Goal: Task Accomplishment & Management: Use online tool/utility

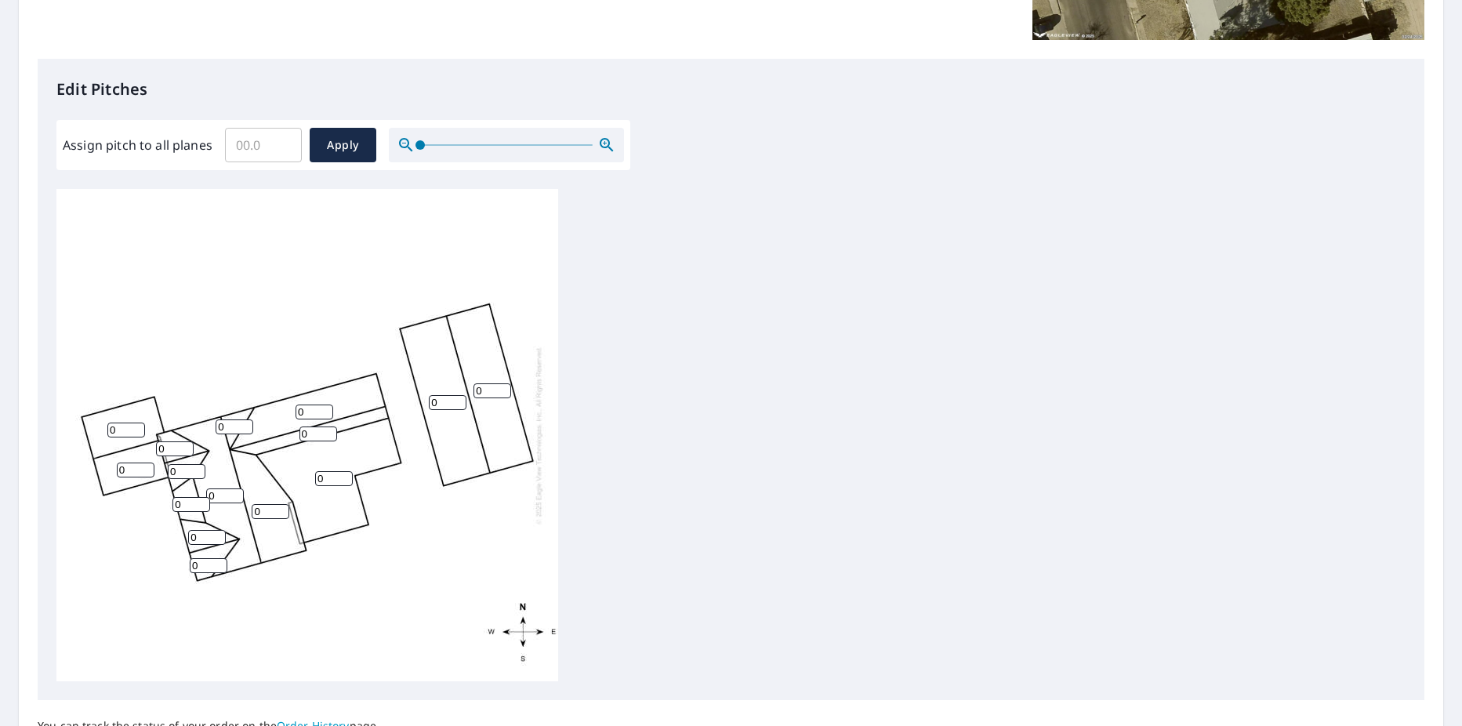
scroll to position [201, 0]
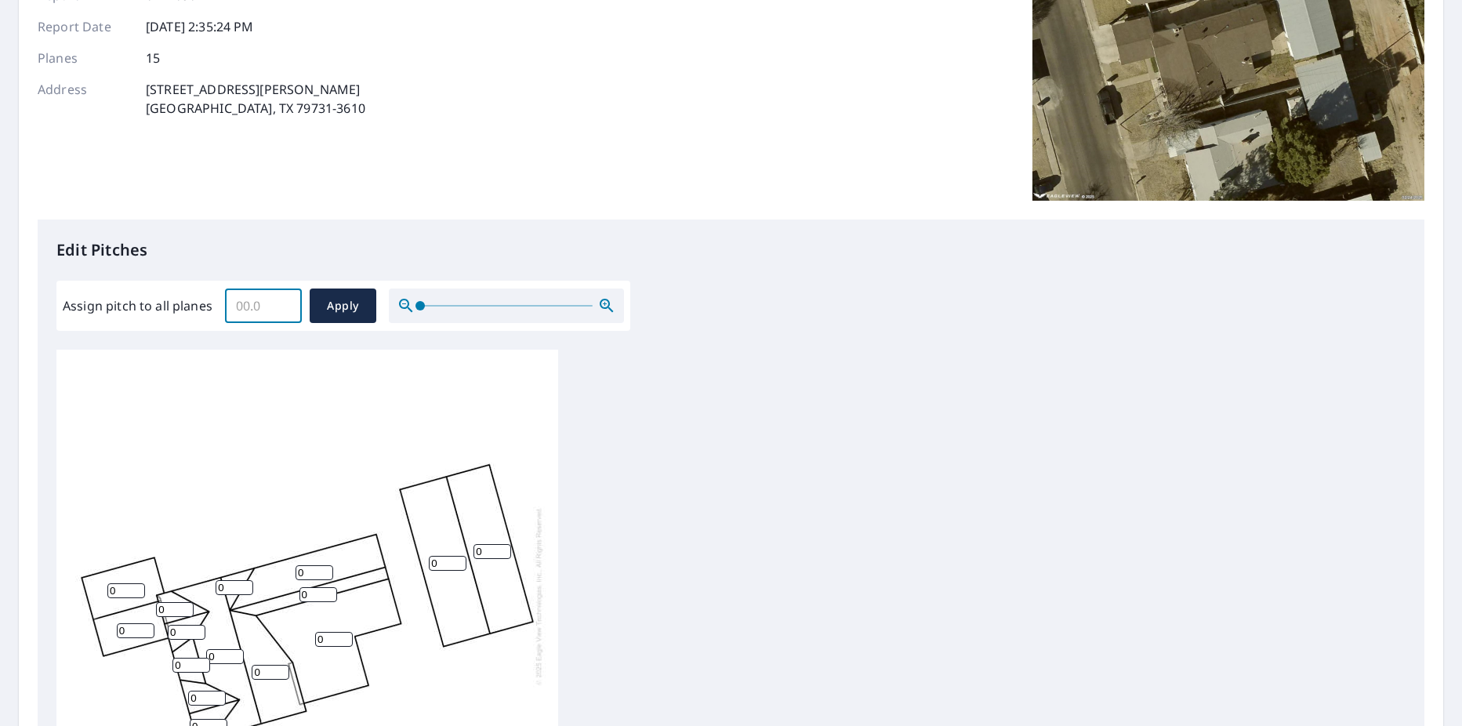
click at [244, 305] on input "Assign pitch to all planes" at bounding box center [263, 306] width 77 height 44
type input "3"
click at [347, 310] on span "Apply" at bounding box center [343, 306] width 42 height 20
type input "3"
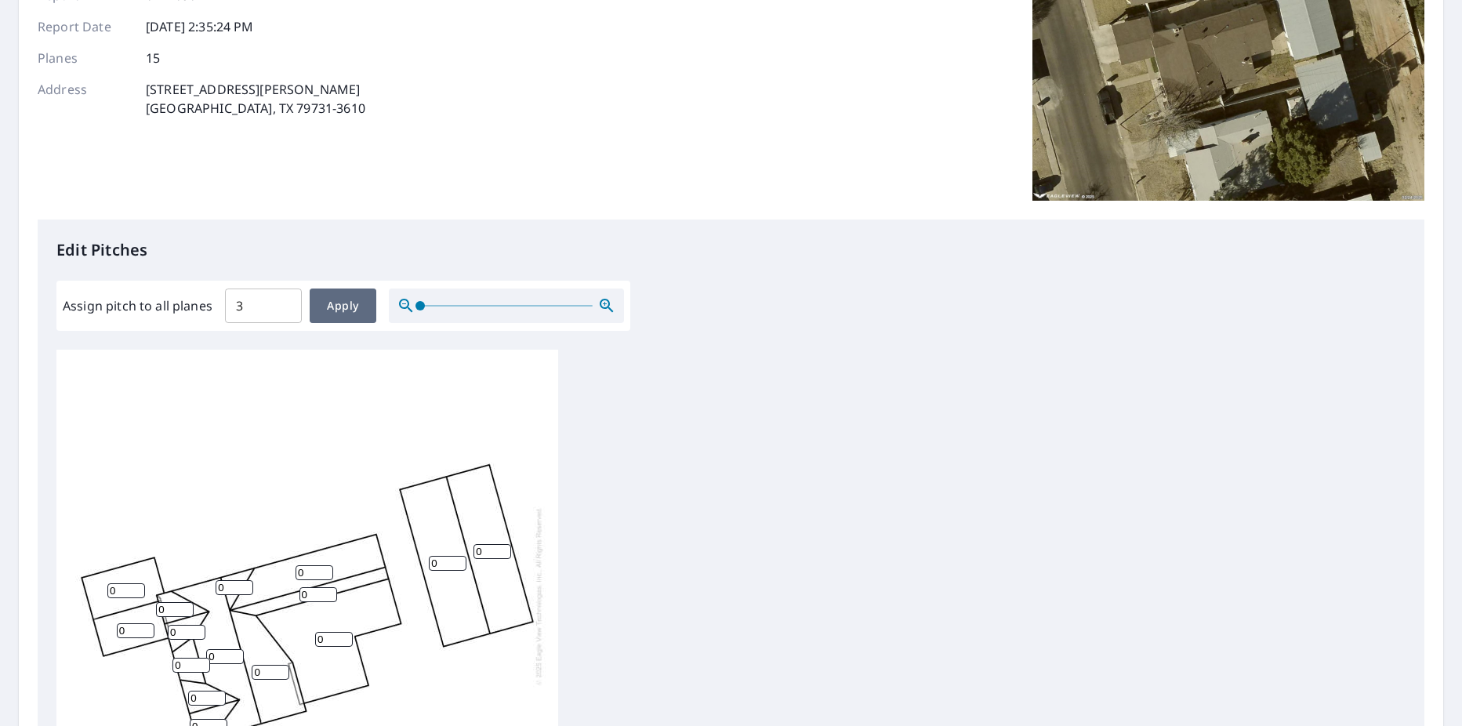
type input "3"
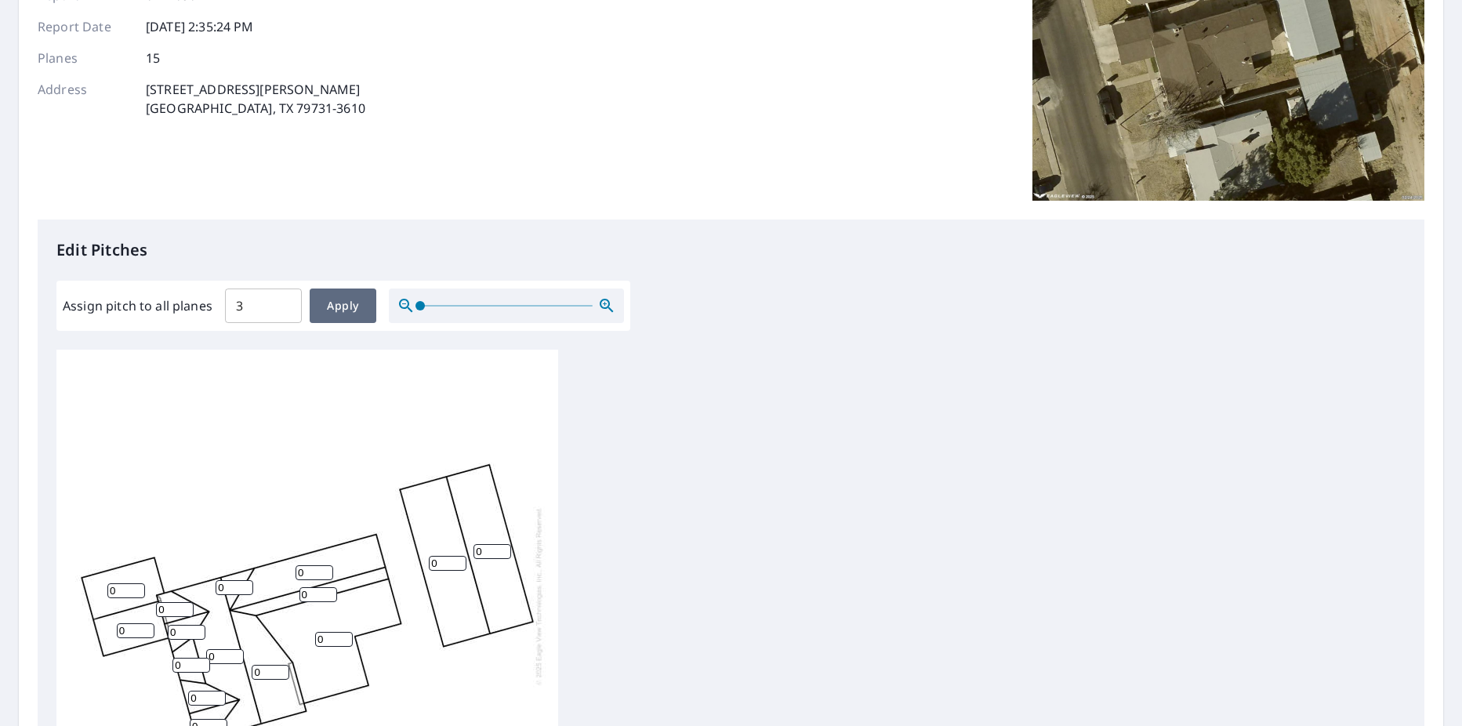
type input "3"
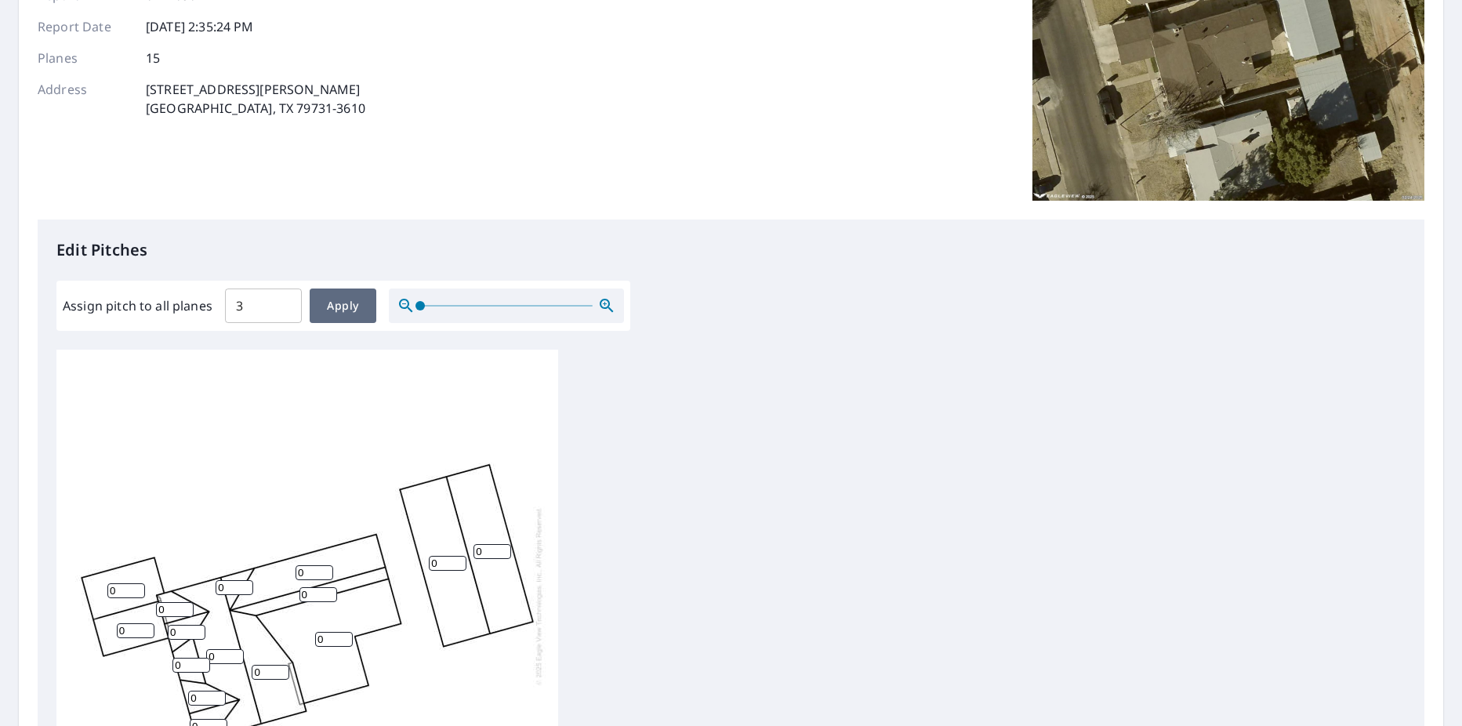
type input "3"
click at [337, 305] on span "Apply" at bounding box center [343, 306] width 42 height 20
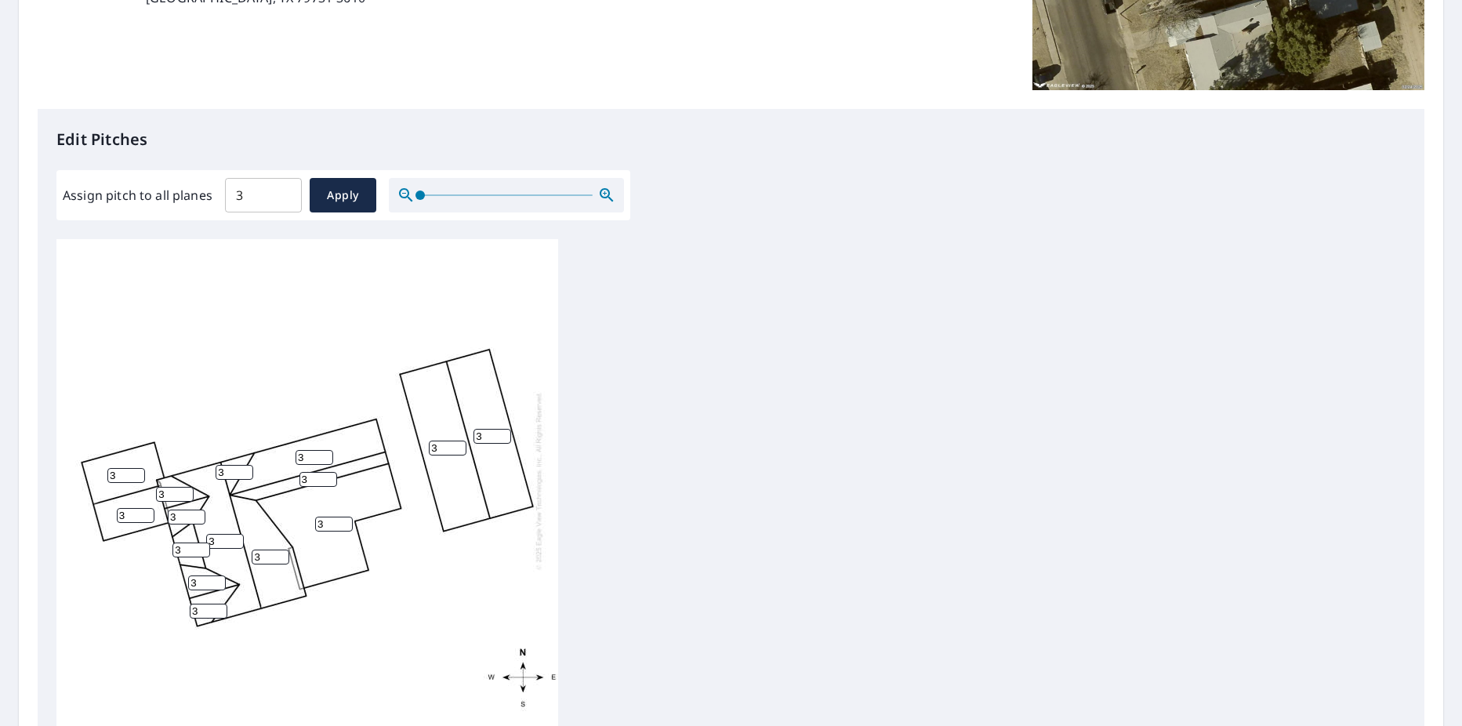
scroll to position [515, 0]
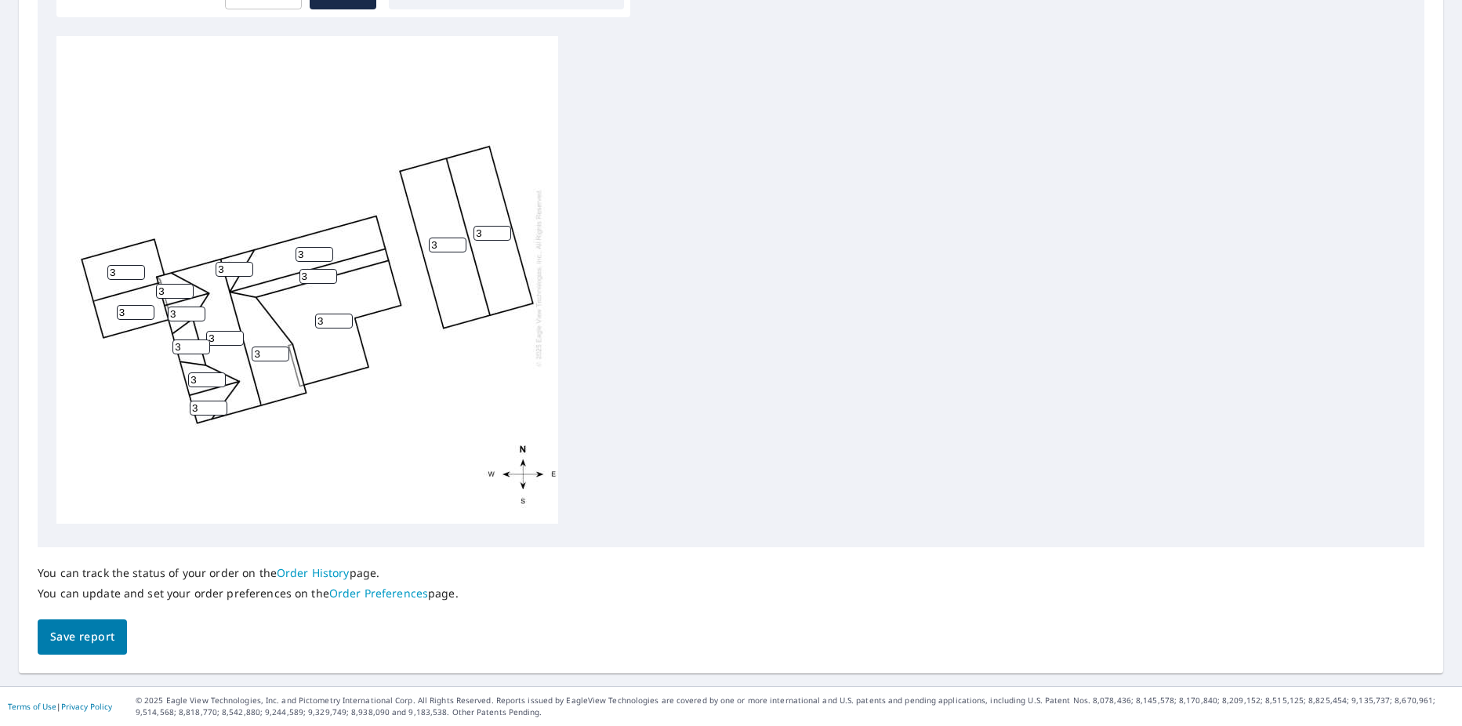
click at [64, 637] on span "Save report" at bounding box center [82, 637] width 64 height 20
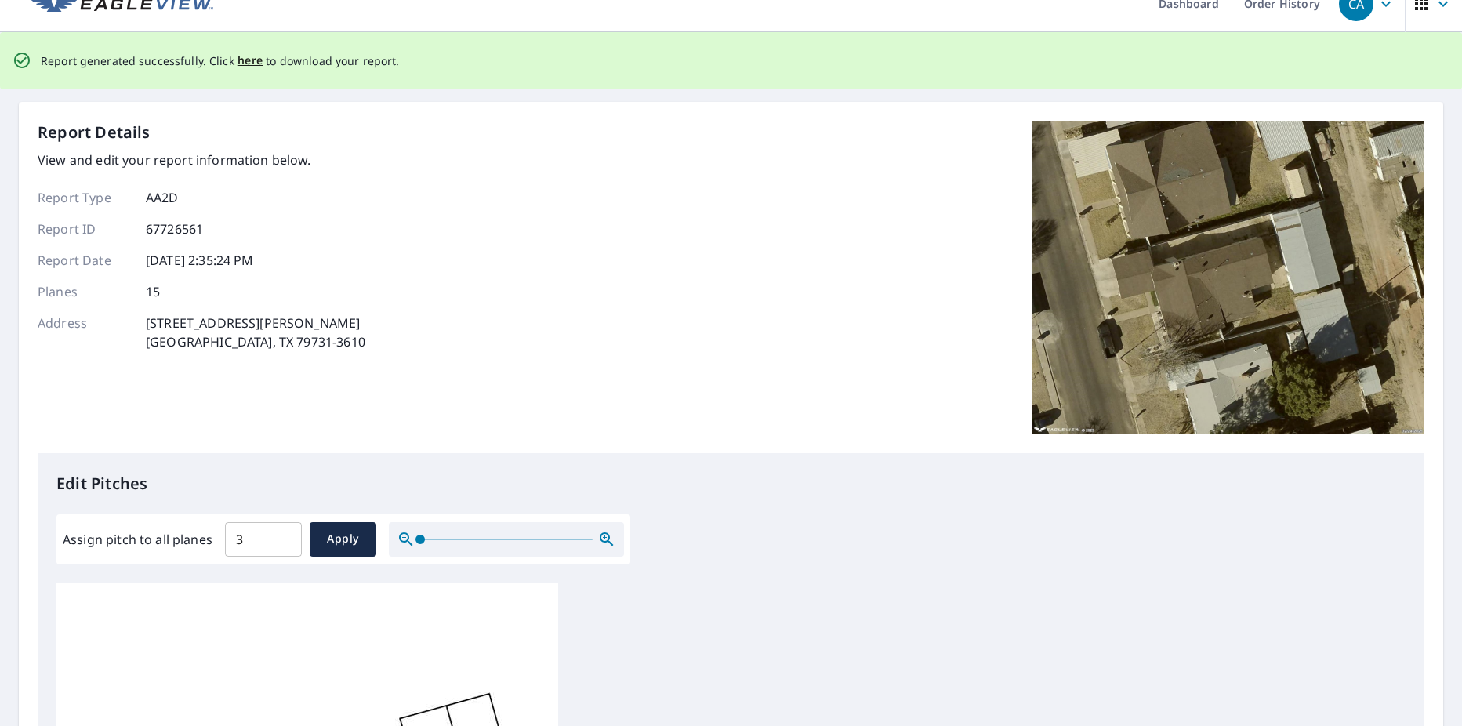
scroll to position [0, 0]
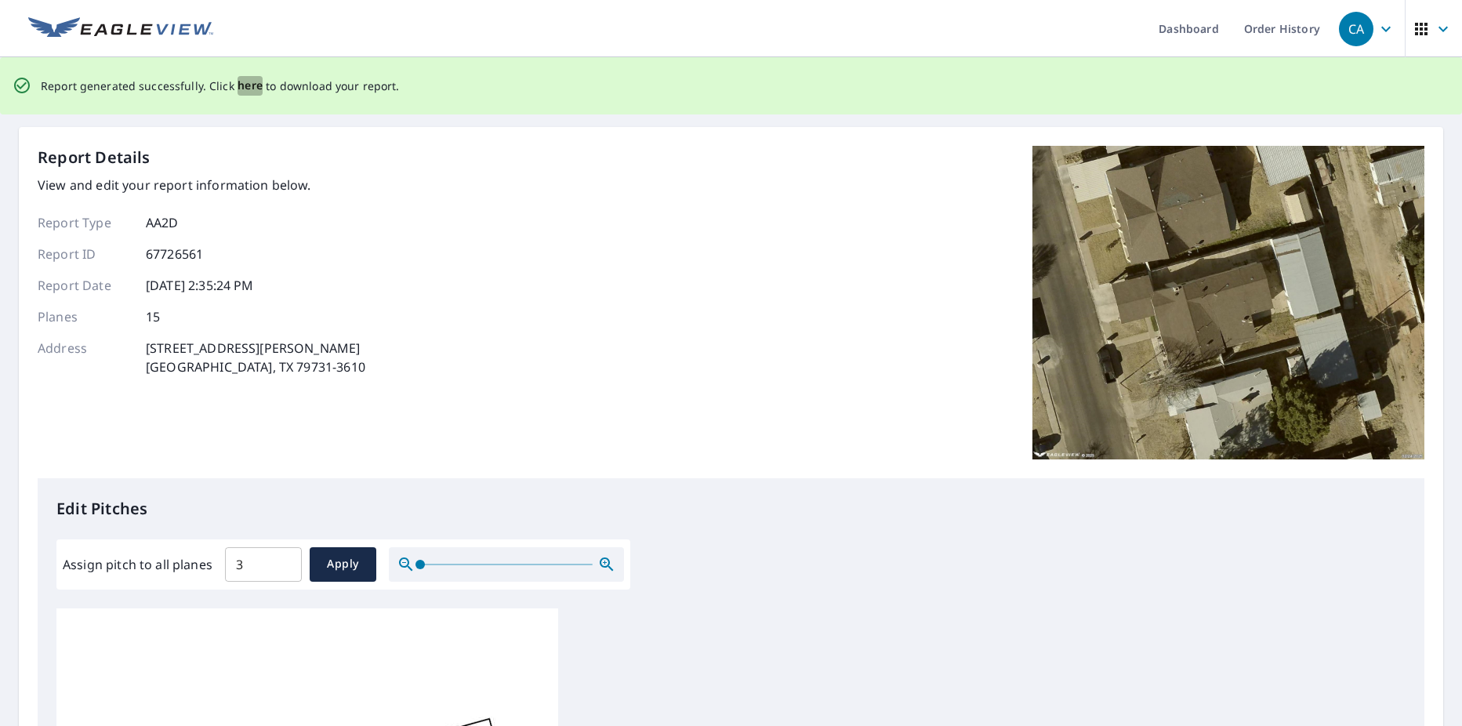
click at [249, 87] on span "here" at bounding box center [251, 86] width 26 height 20
